Goal: Navigation & Orientation: Find specific page/section

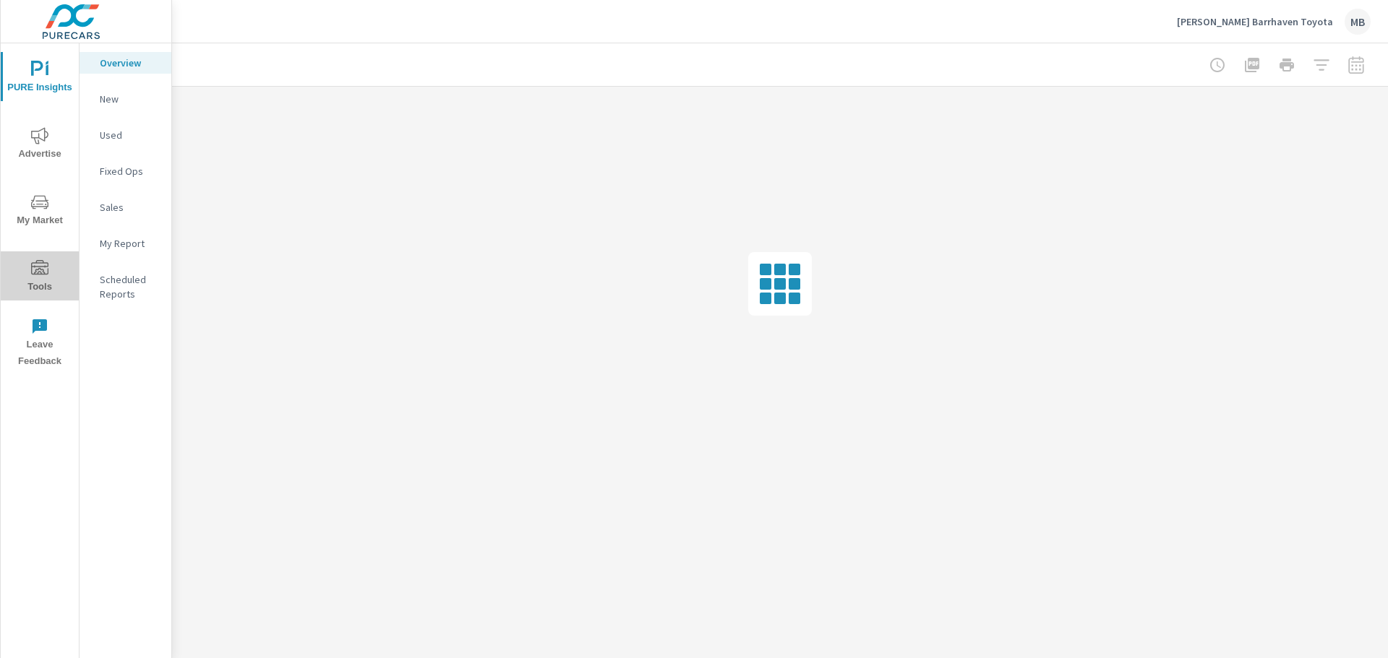
click at [50, 262] on span "Tools" at bounding box center [39, 277] width 69 height 35
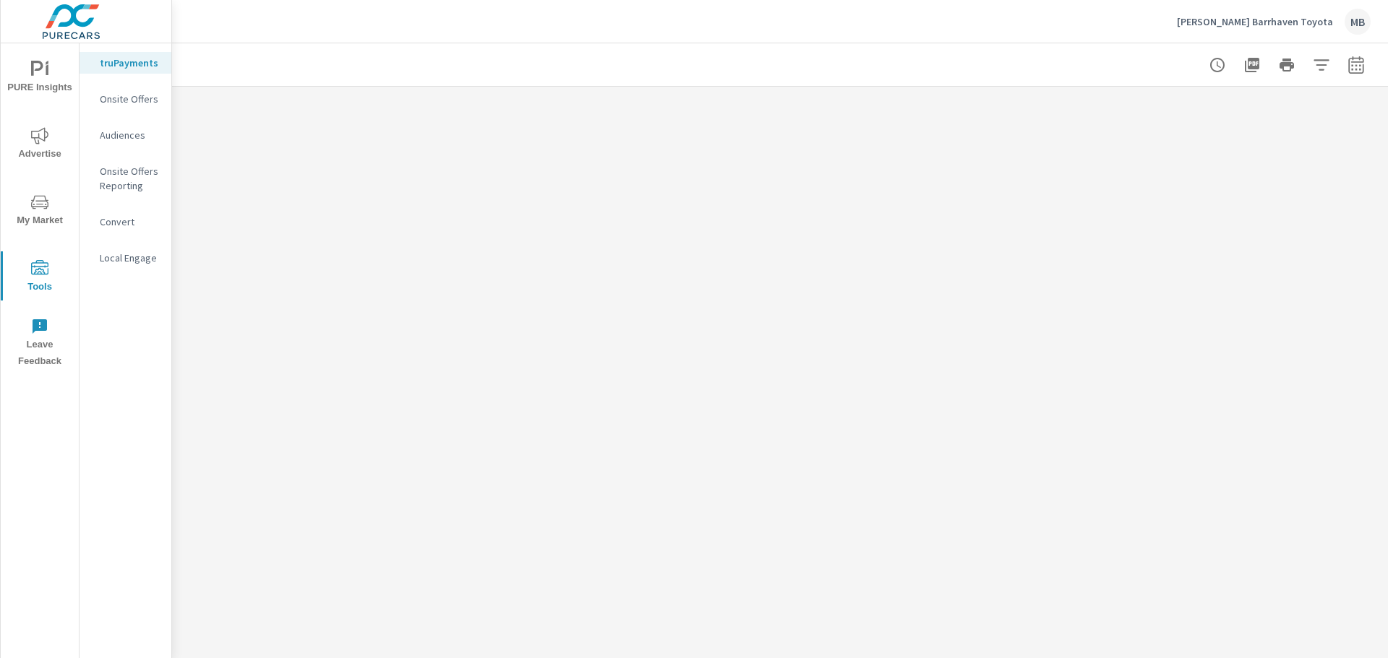
click at [130, 98] on p "Onsite Offers" at bounding box center [130, 99] width 60 height 14
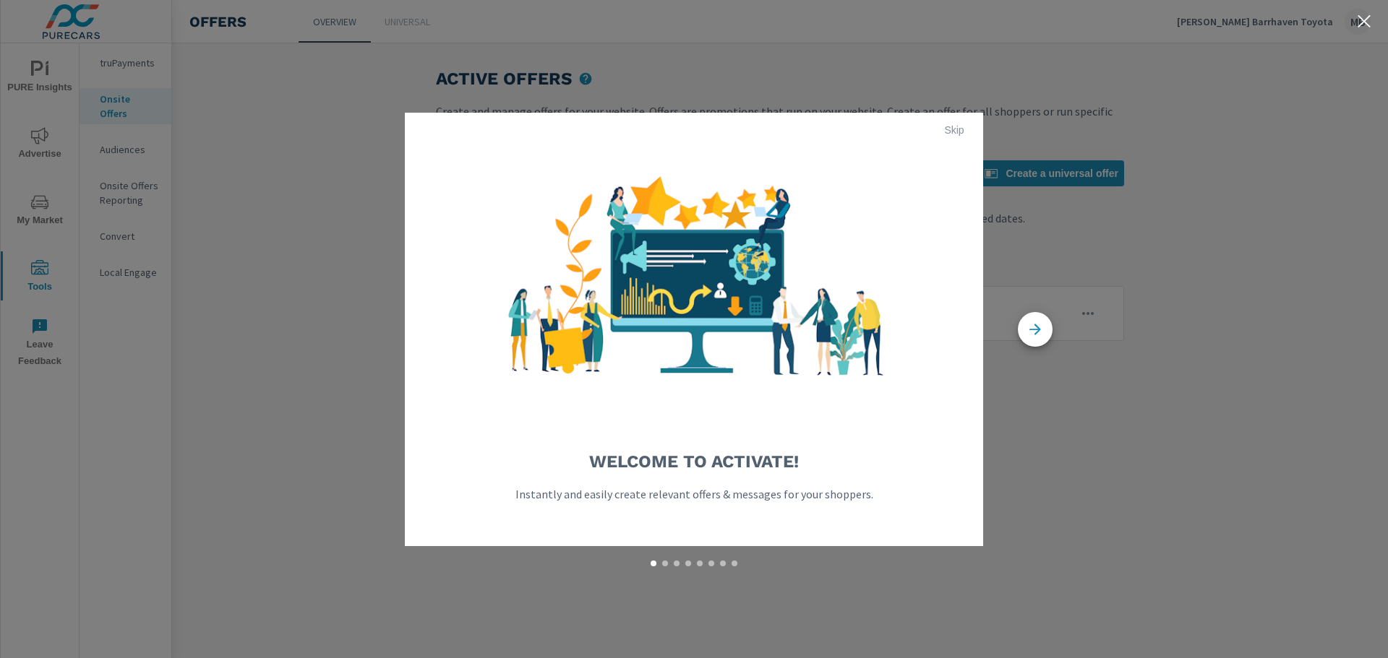
click at [952, 132] on span "Skip" at bounding box center [954, 130] width 35 height 13
